Goal: Information Seeking & Learning: Learn about a topic

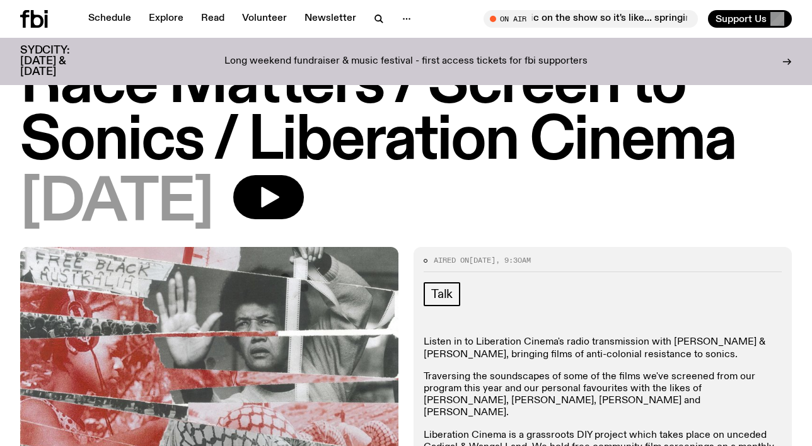
scroll to position [20, 0]
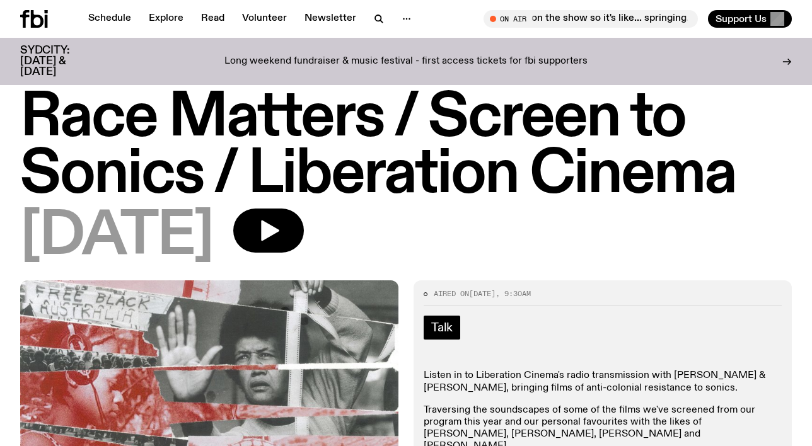
click at [451, 332] on span "Talk" at bounding box center [441, 328] width 21 height 14
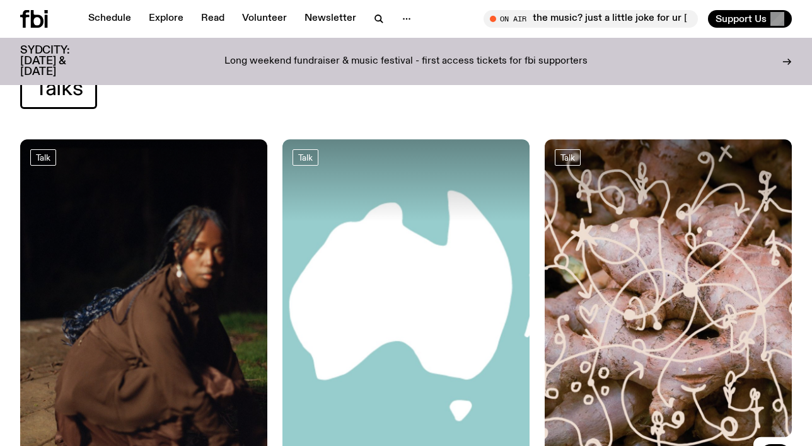
scroll to position [45, 0]
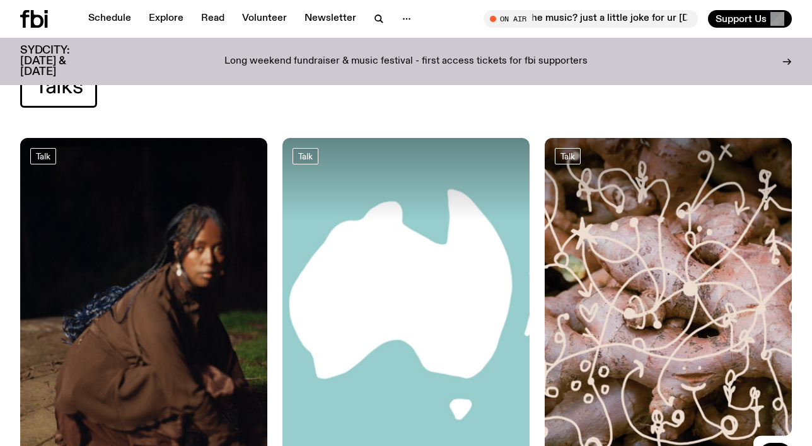
click at [609, 180] on div at bounding box center [667, 179] width 247 height 83
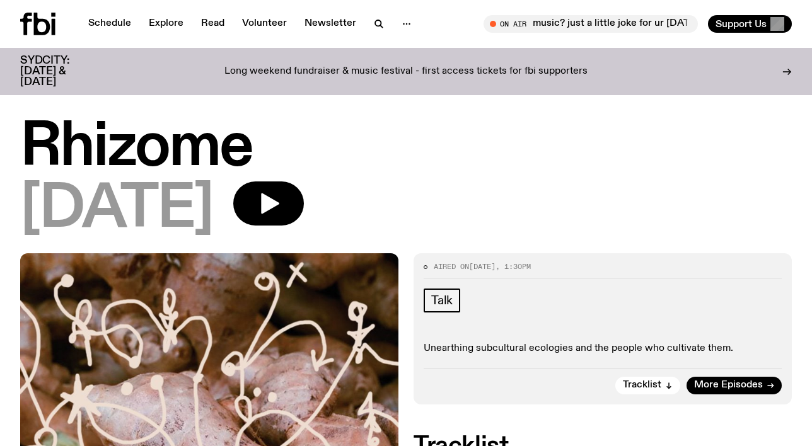
click at [215, 147] on h1 "Rhizome" at bounding box center [405, 148] width 771 height 57
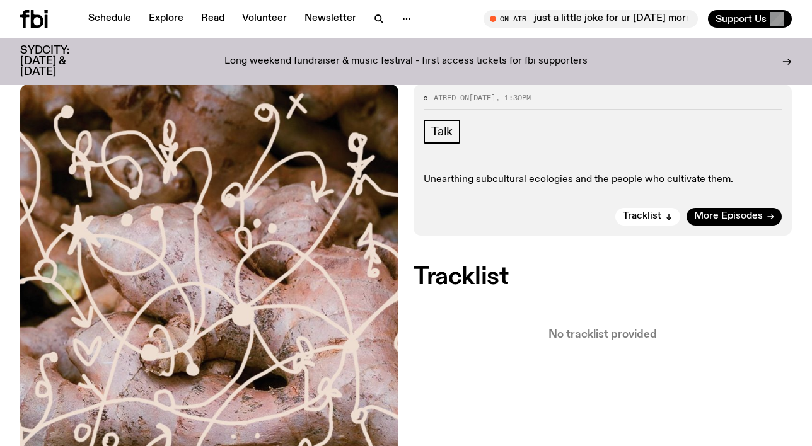
scroll to position [160, 0]
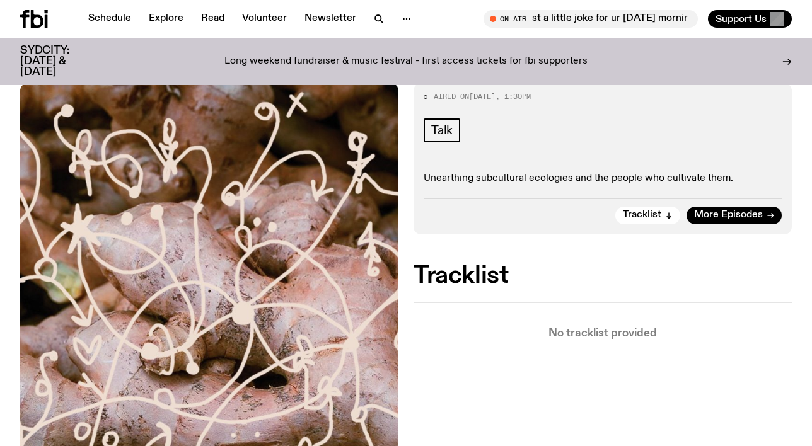
click at [728, 205] on div "Tracklist More Episodes" at bounding box center [602, 211] width 358 height 26
click at [721, 213] on span "More Episodes" at bounding box center [728, 214] width 69 height 9
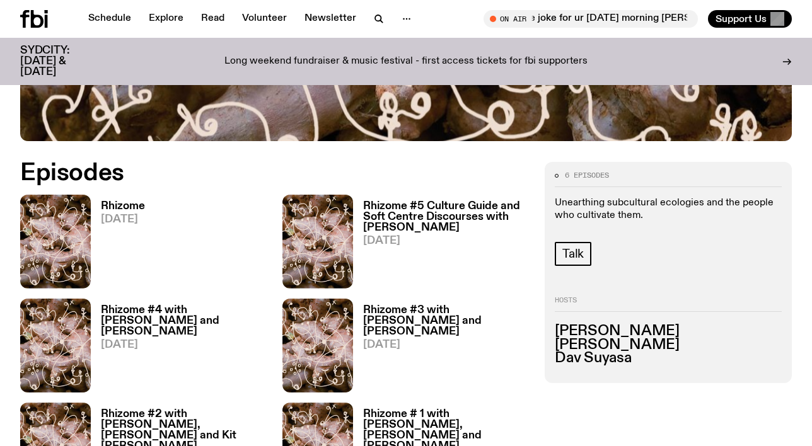
scroll to position [473, 0]
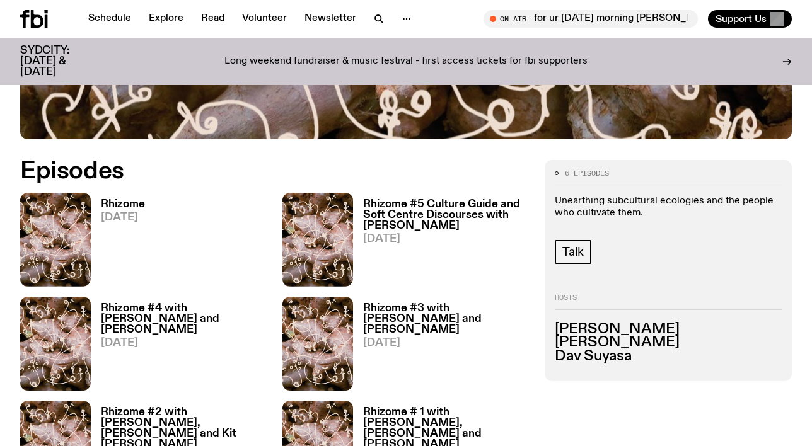
click at [454, 212] on h3 "Rhizome #5 Culture Guide and Soft Centre Discourses with [PERSON_NAME]" at bounding box center [446, 215] width 166 height 32
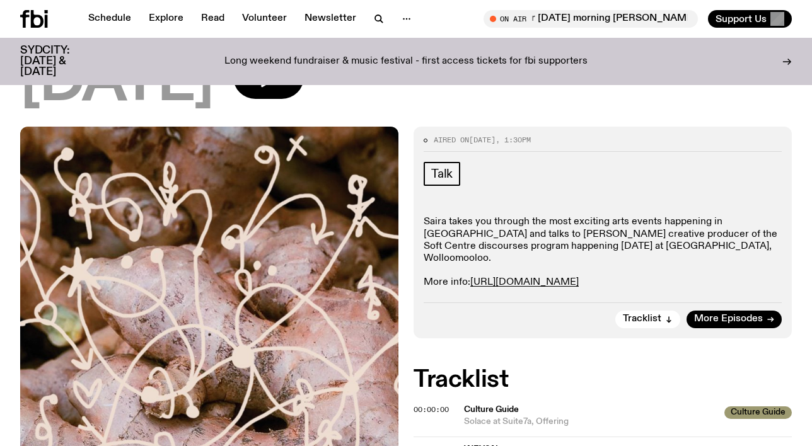
scroll to position [231, 0]
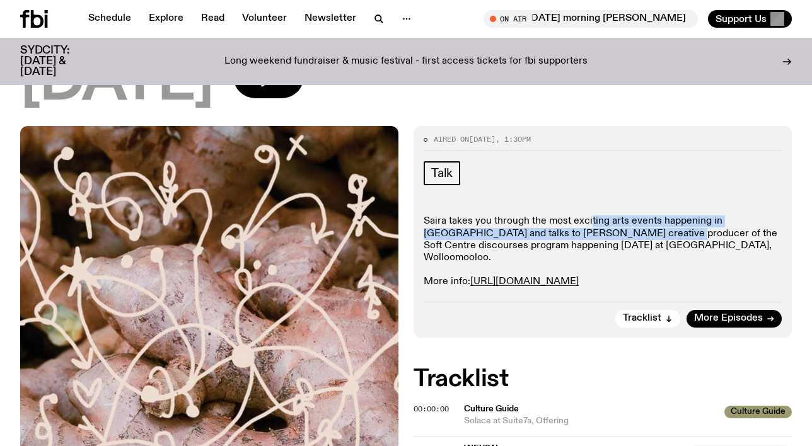
drag, startPoint x: 590, startPoint y: 222, endPoint x: 609, endPoint y: 233, distance: 21.7
click at [609, 233] on p "Saira takes you through the most exciting arts events happening in [GEOGRAPHIC_…" at bounding box center [602, 251] width 358 height 72
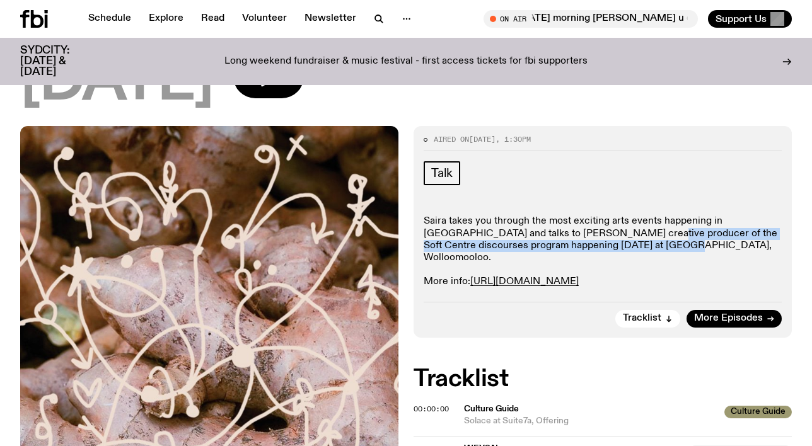
drag, startPoint x: 587, startPoint y: 246, endPoint x: 584, endPoint y: 231, distance: 15.4
click at [584, 231] on p "Saira takes you through the most exciting arts events happening in [GEOGRAPHIC_…" at bounding box center [602, 251] width 358 height 72
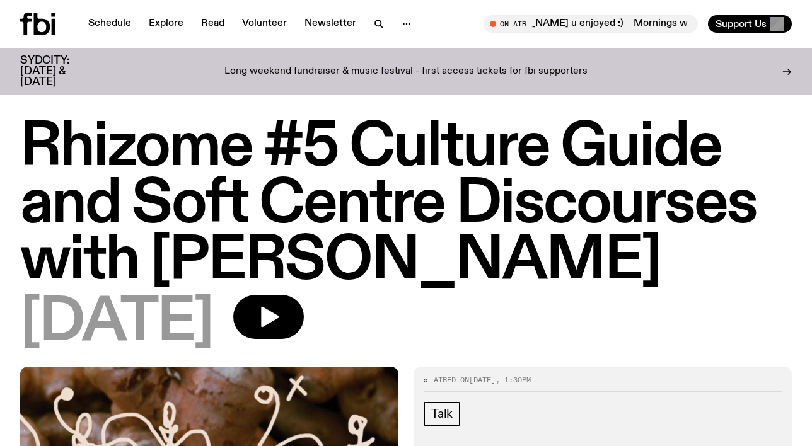
scroll to position [0, 0]
click at [304, 329] on button "button" at bounding box center [268, 317] width 71 height 44
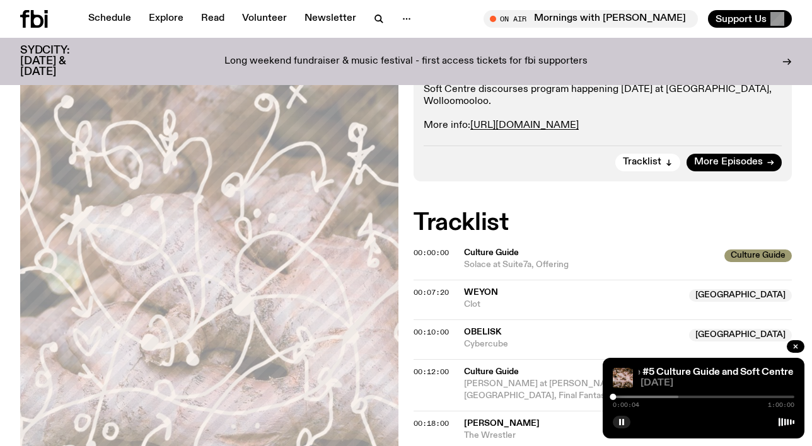
scroll to position [392, 0]
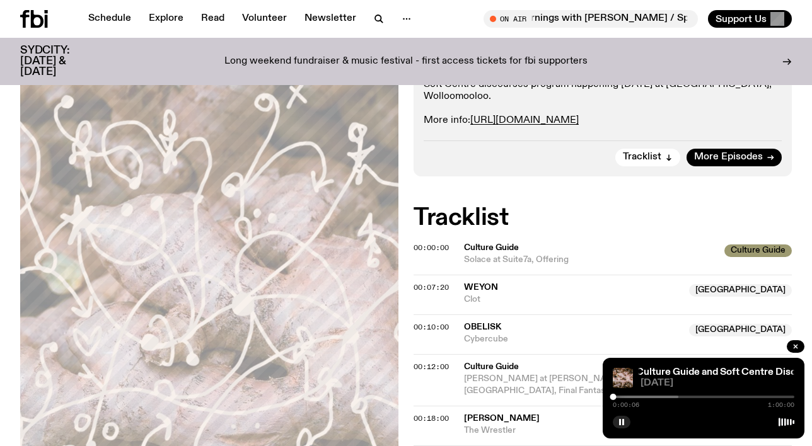
click at [614, 398] on div at bounding box center [613, 397] width 6 height 6
drag, startPoint x: 614, startPoint y: 398, endPoint x: 670, endPoint y: 394, distance: 56.2
click at [670, 394] on div at bounding box center [670, 397] width 6 height 6
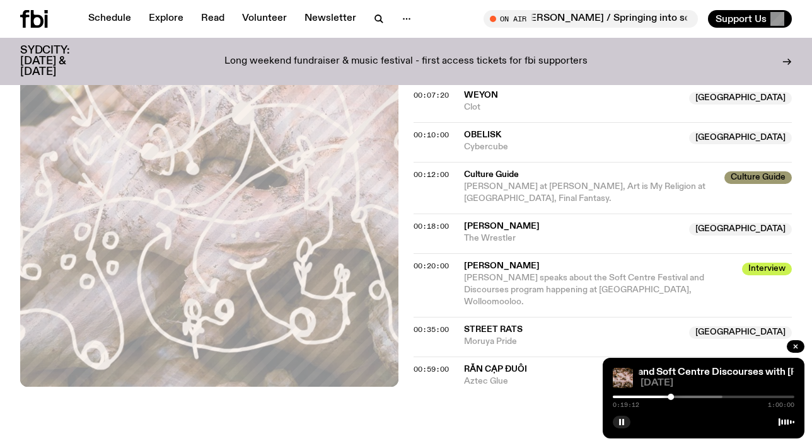
scroll to position [591, 0]
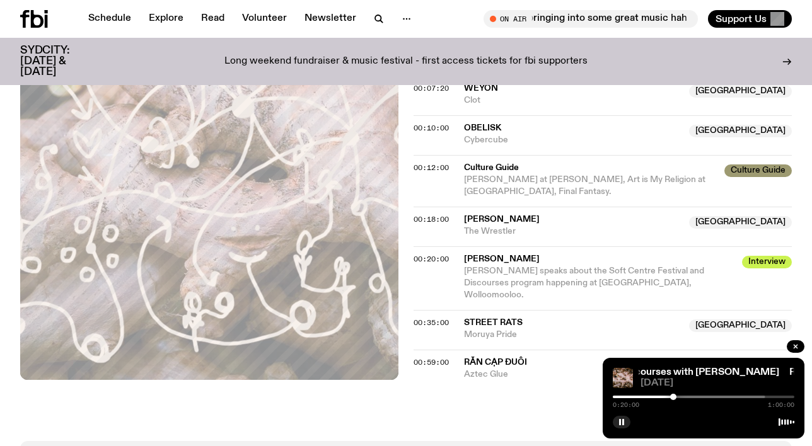
click at [673, 398] on div at bounding box center [673, 397] width 6 height 6
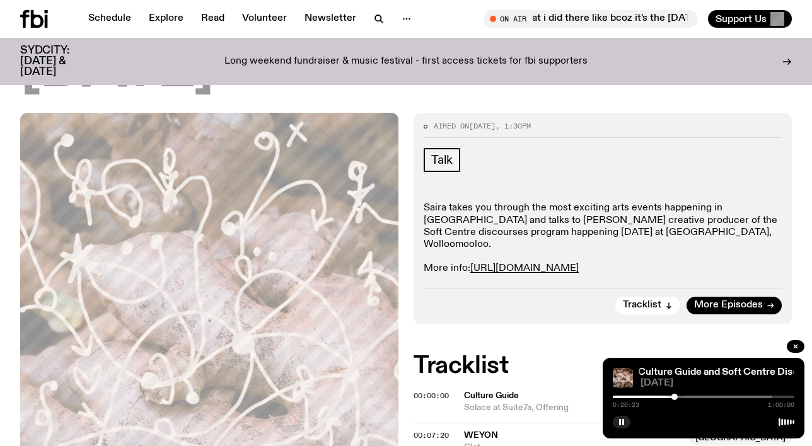
scroll to position [249, 0]
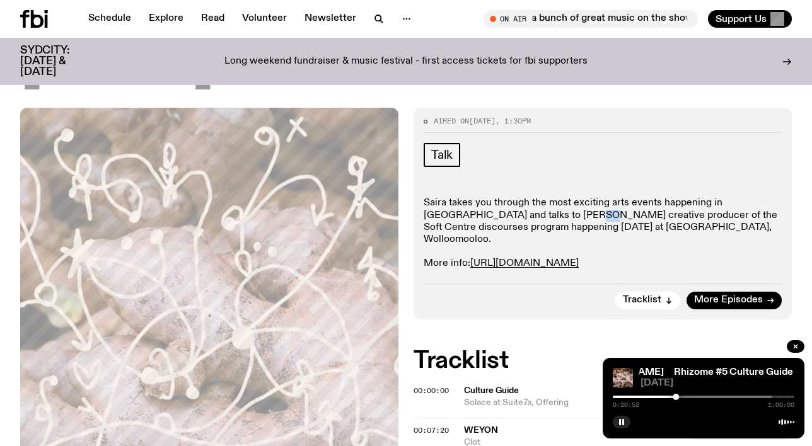
drag, startPoint x: 522, startPoint y: 215, endPoint x: 531, endPoint y: 214, distance: 9.6
click at [531, 214] on p "Saira takes you through the most exciting arts events happening in [GEOGRAPHIC_…" at bounding box center [602, 233] width 358 height 72
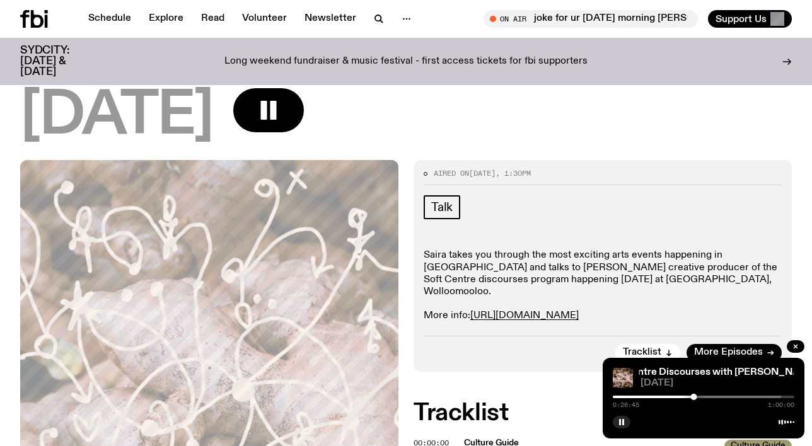
scroll to position [202, 0]
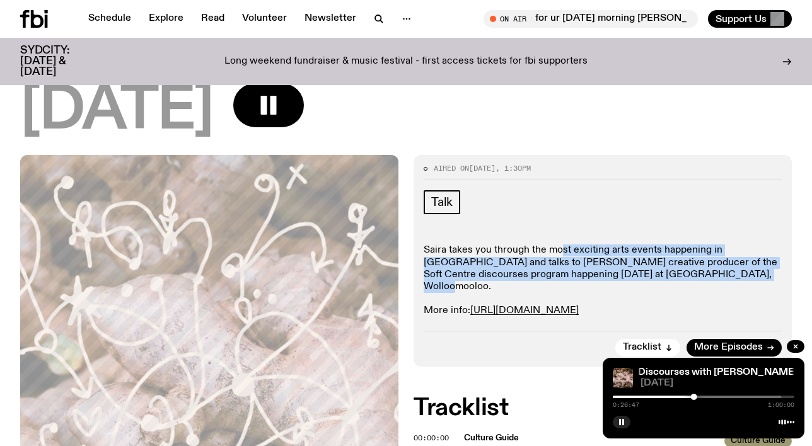
drag, startPoint x: 561, startPoint y: 255, endPoint x: 691, endPoint y: 272, distance: 130.3
click at [691, 272] on p "Saira takes you through the most exciting arts events happening in [GEOGRAPHIC_…" at bounding box center [602, 280] width 358 height 72
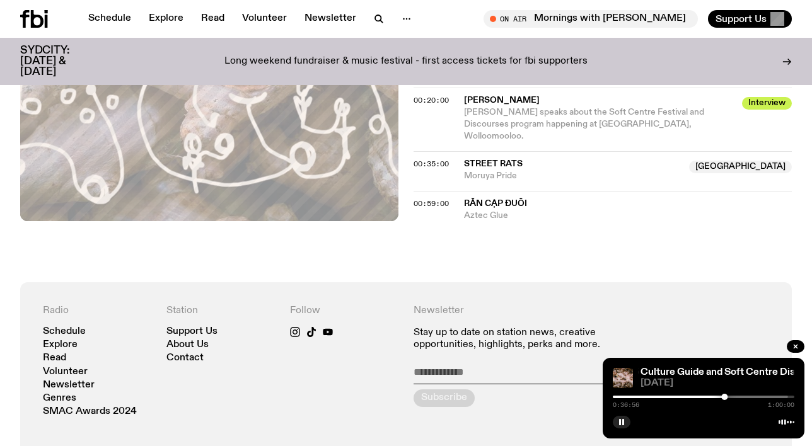
scroll to position [614, 0]
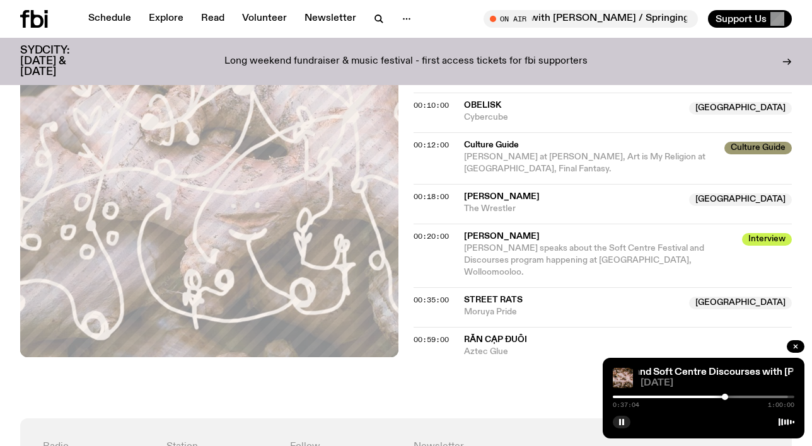
click at [786, 423] on icon at bounding box center [786, 422] width 16 height 10
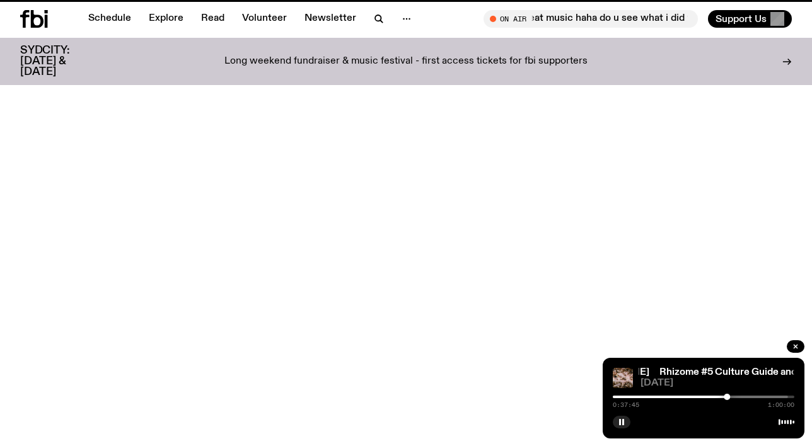
scroll to position [160, 0]
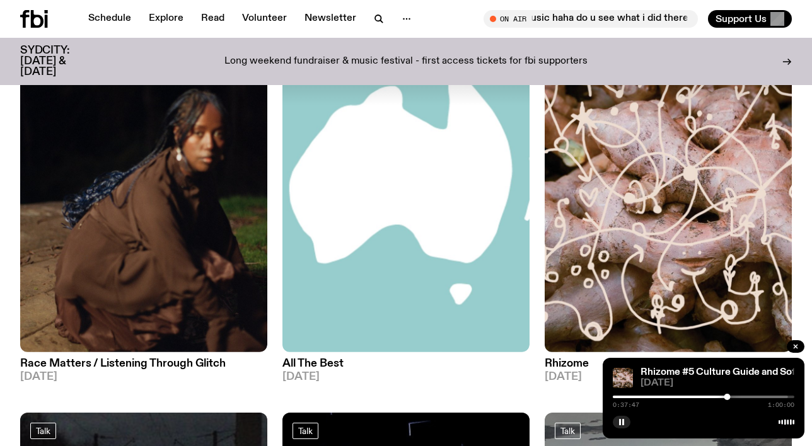
scroll to position [45, 0]
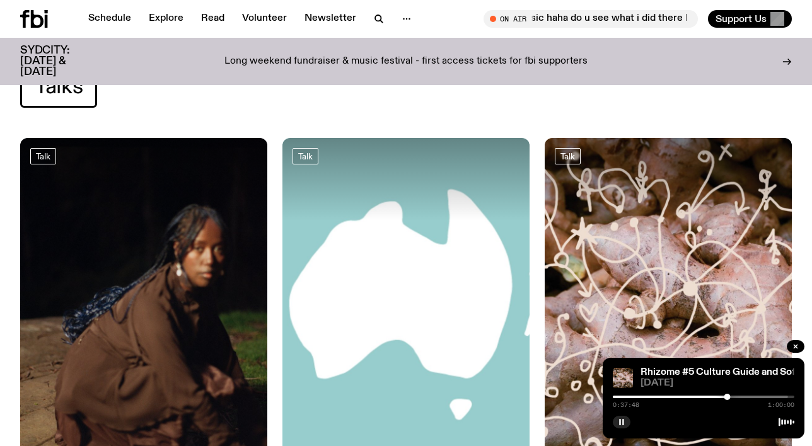
click at [619, 422] on icon "button" at bounding box center [622, 422] width 8 height 8
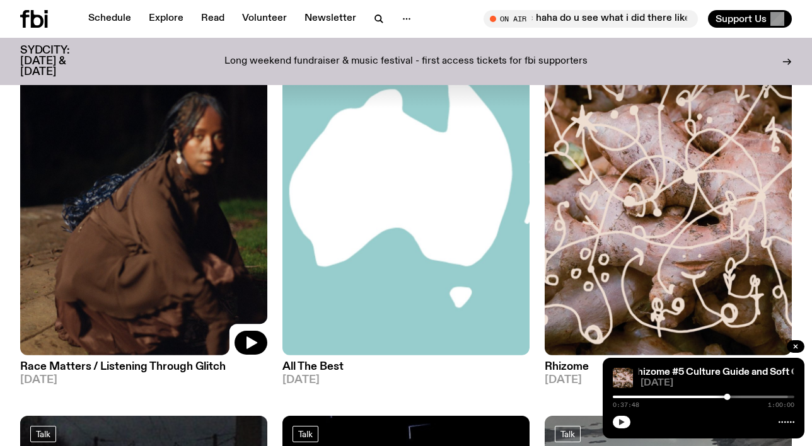
scroll to position [158, 0]
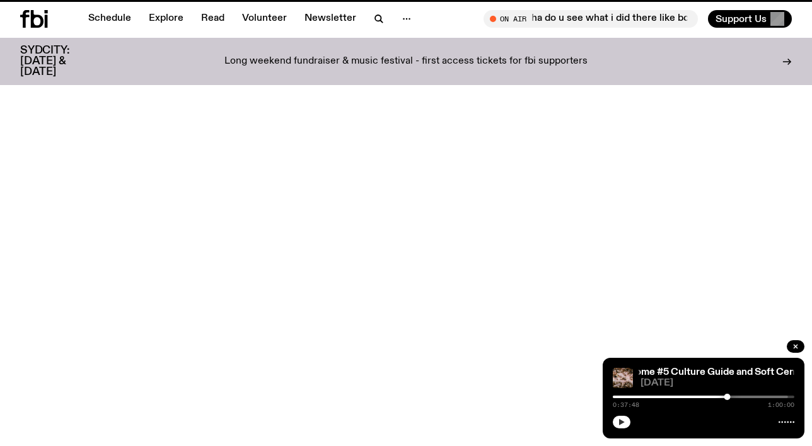
scroll to position [20, 0]
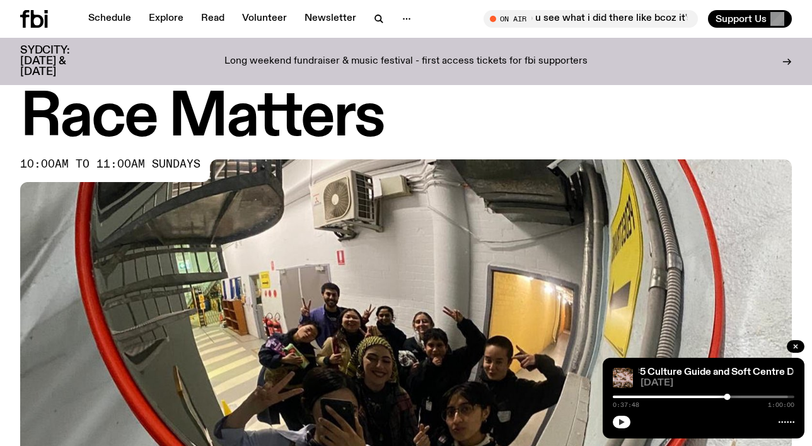
scroll to position [562, 0]
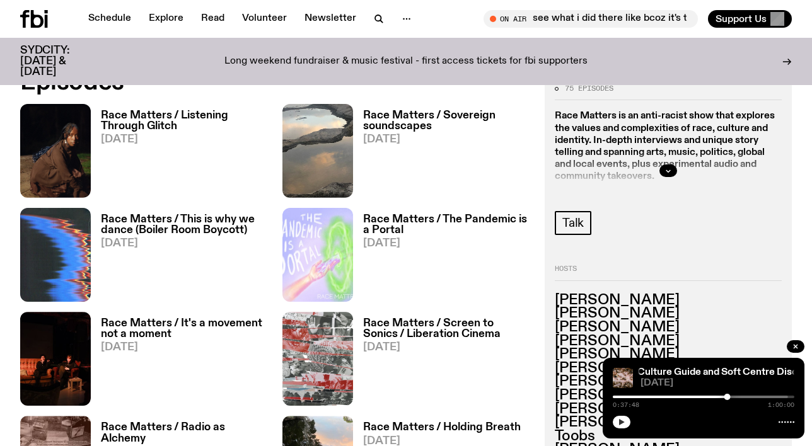
click at [122, 116] on h3 "Race Matters / Listening Through Glitch" at bounding box center [184, 120] width 166 height 21
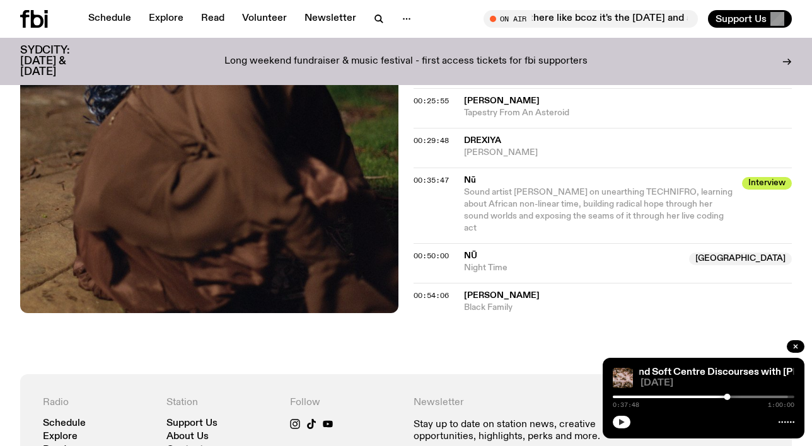
scroll to position [623, 0]
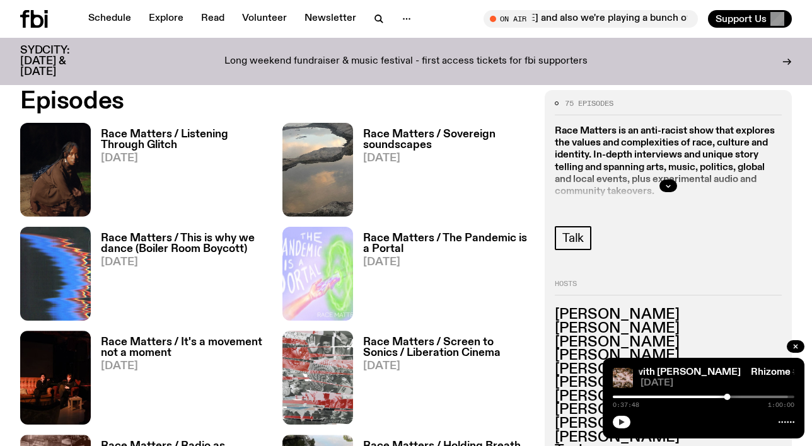
scroll to position [556, 0]
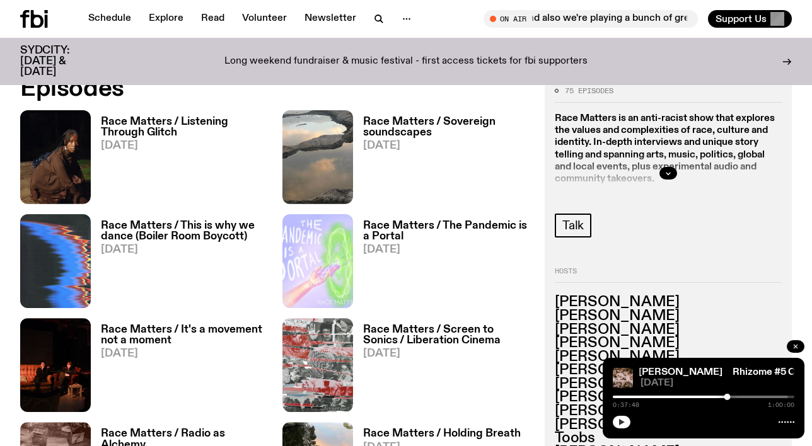
click at [791, 347] on button "button" at bounding box center [795, 346] width 18 height 13
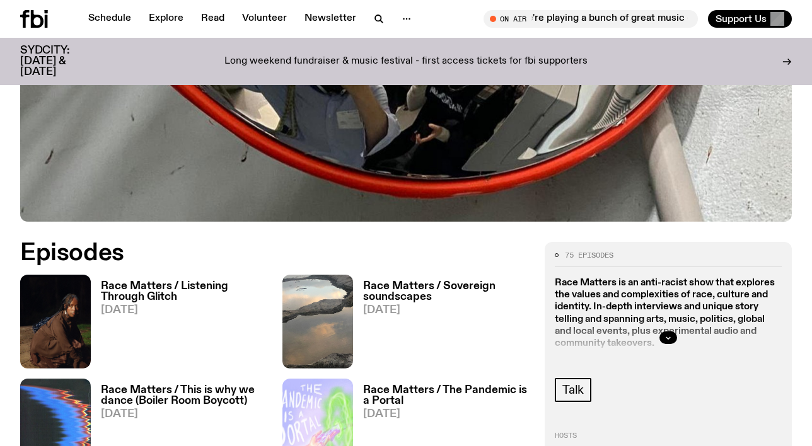
scroll to position [389, 0]
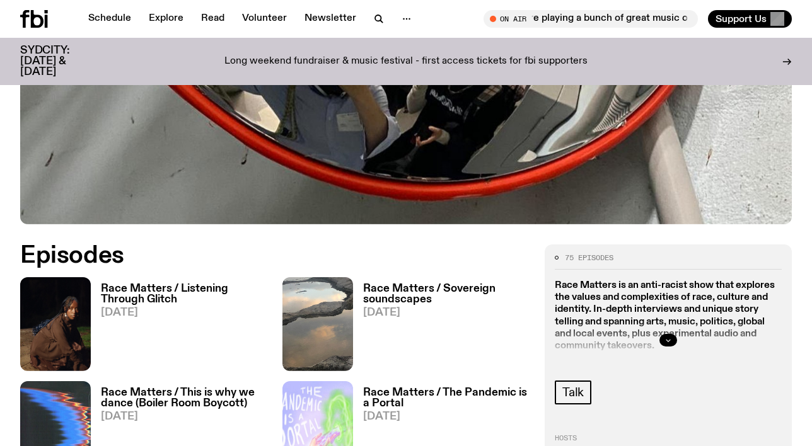
click at [662, 338] on button "button" at bounding box center [668, 340] width 18 height 13
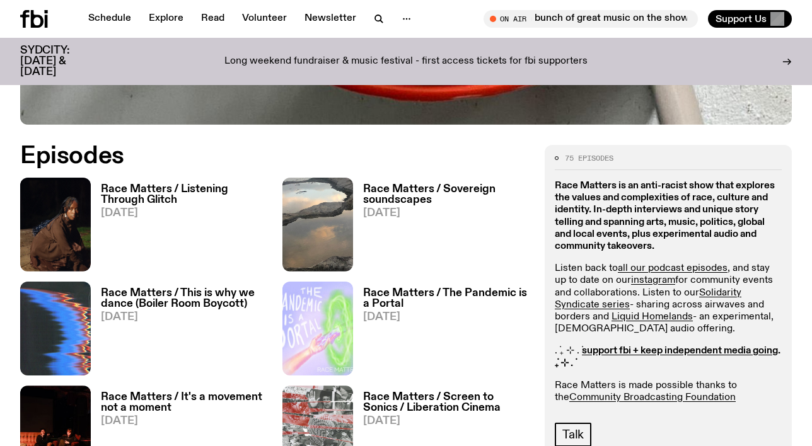
scroll to position [487, 0]
